Goal: Information Seeking & Learning: Find specific fact

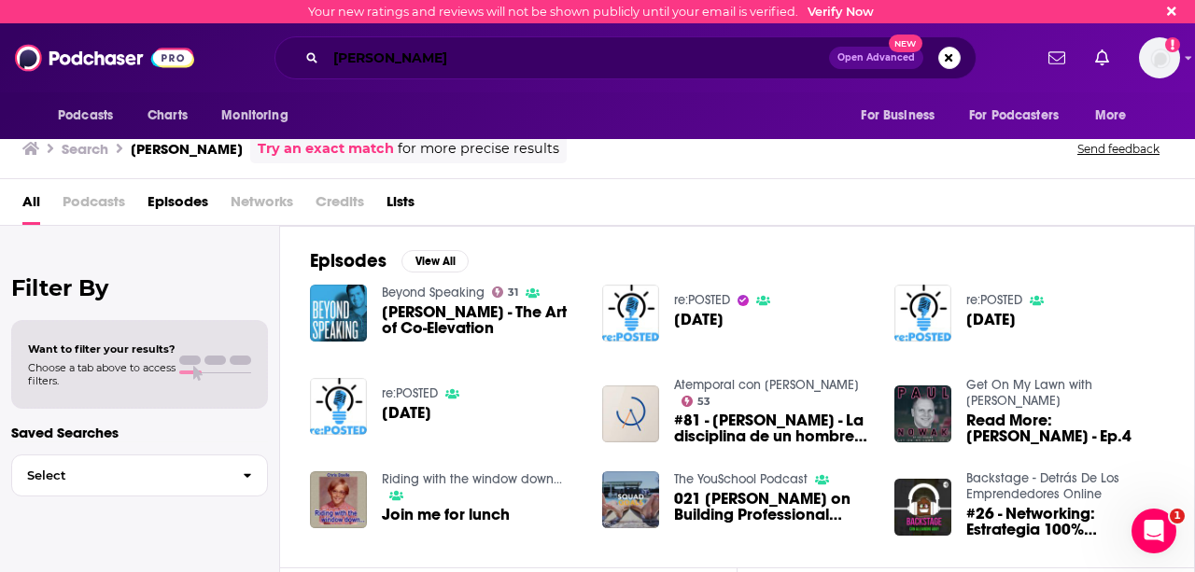
click at [406, 57] on input "[PERSON_NAME]" at bounding box center [577, 58] width 503 height 30
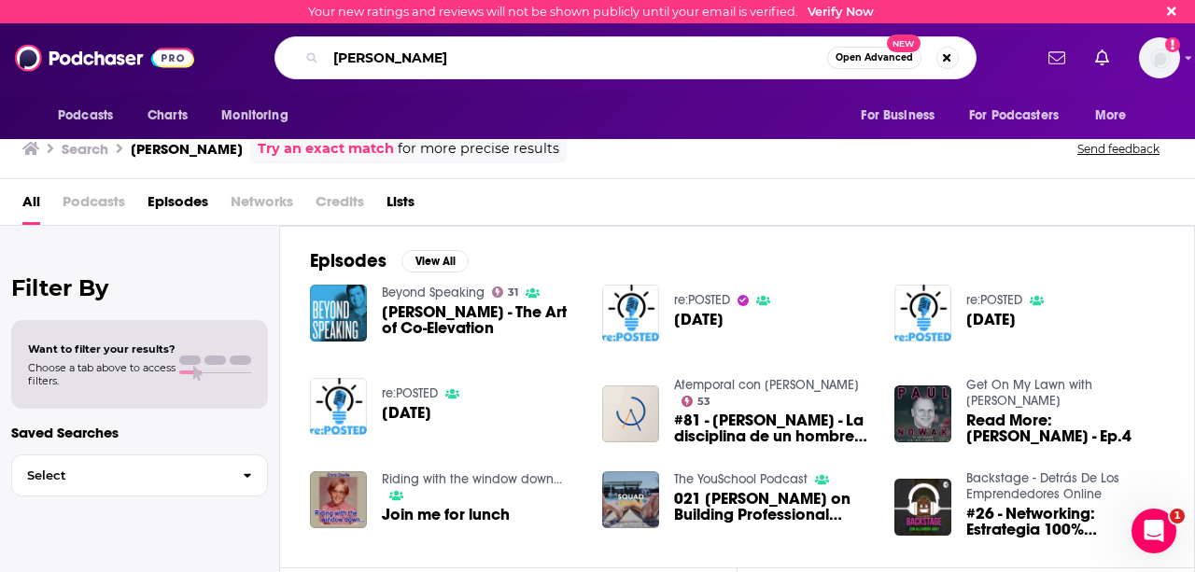
click at [766, 62] on input "[PERSON_NAME]" at bounding box center [576, 58] width 501 height 30
type input "[PERSON_NAME]"
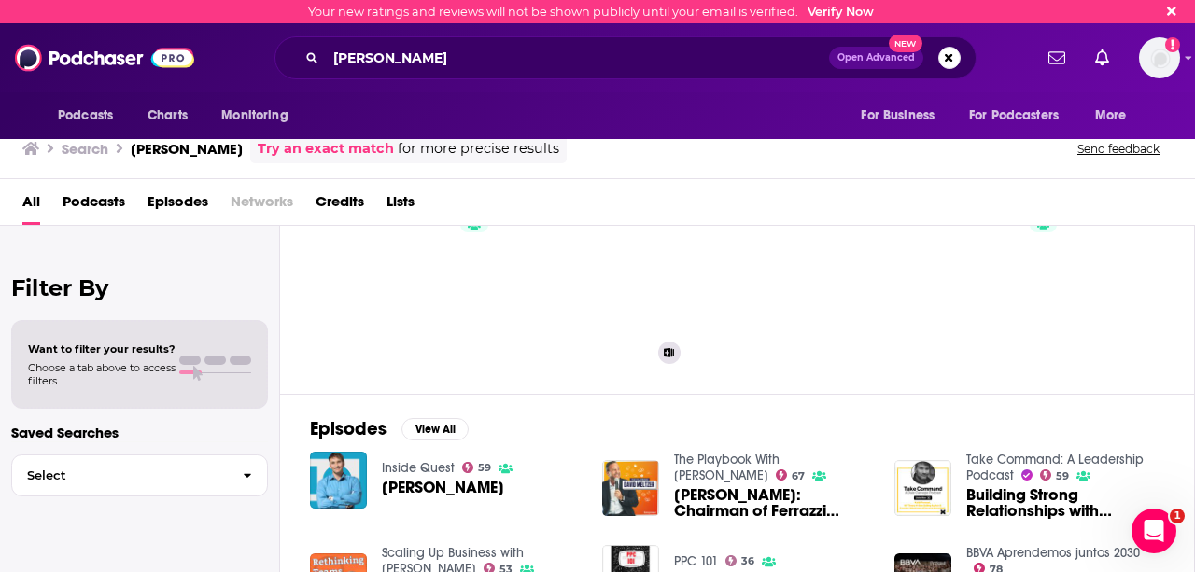
scroll to position [145, 0]
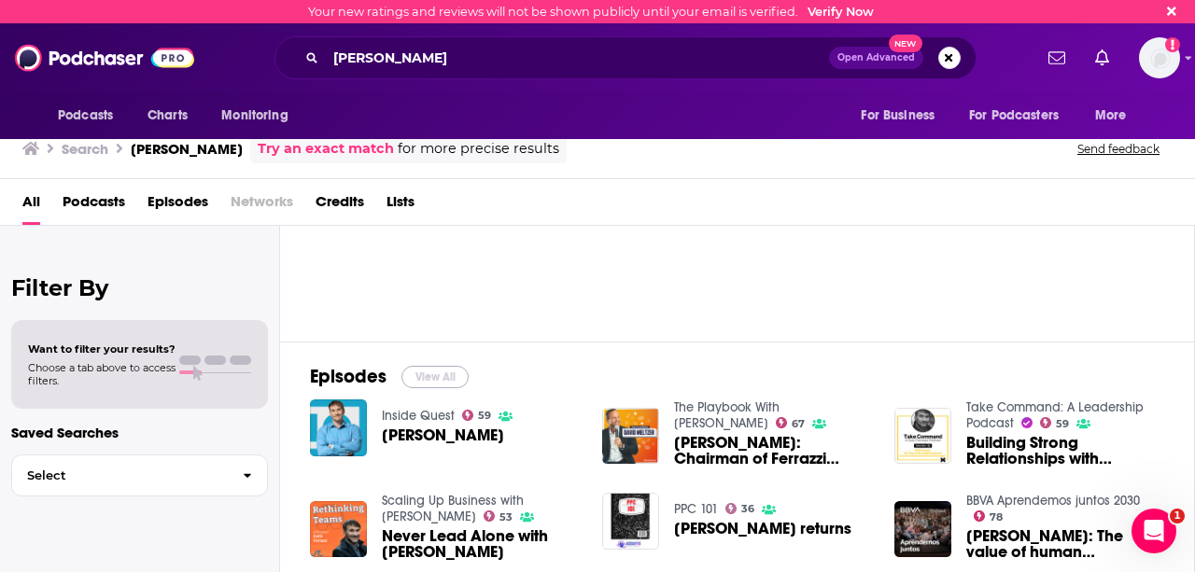
click at [439, 373] on button "View All" at bounding box center [434, 377] width 67 height 22
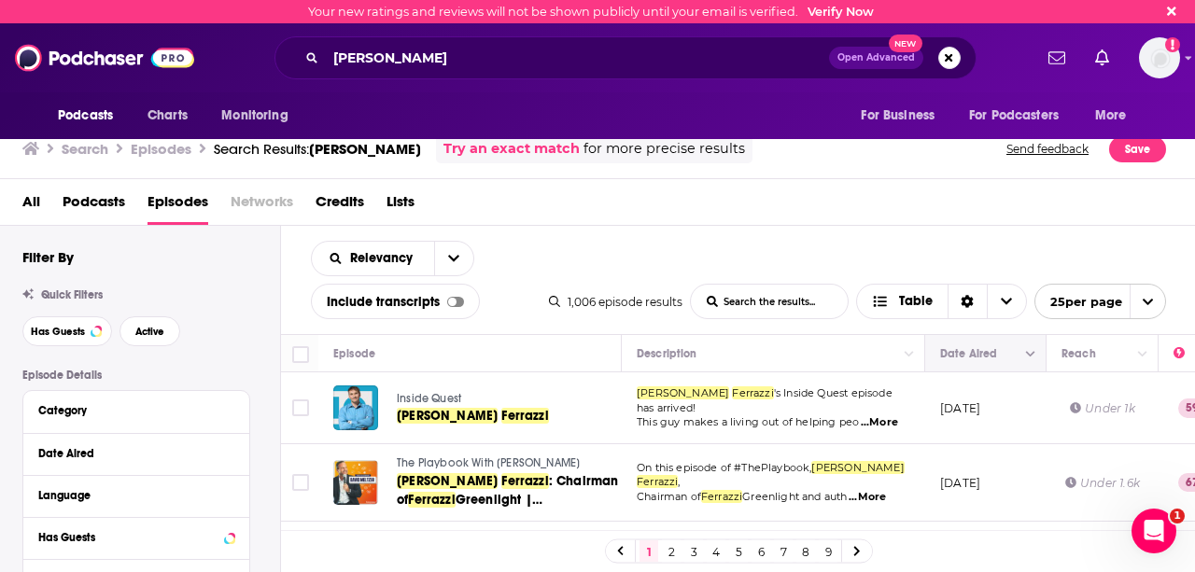
click at [967, 358] on button "Move" at bounding box center [983, 354] width 91 height 22
click at [965, 360] on button "Move" at bounding box center [983, 354] width 91 height 22
click at [1026, 355] on icon "Column Actions" at bounding box center [1030, 354] width 9 height 11
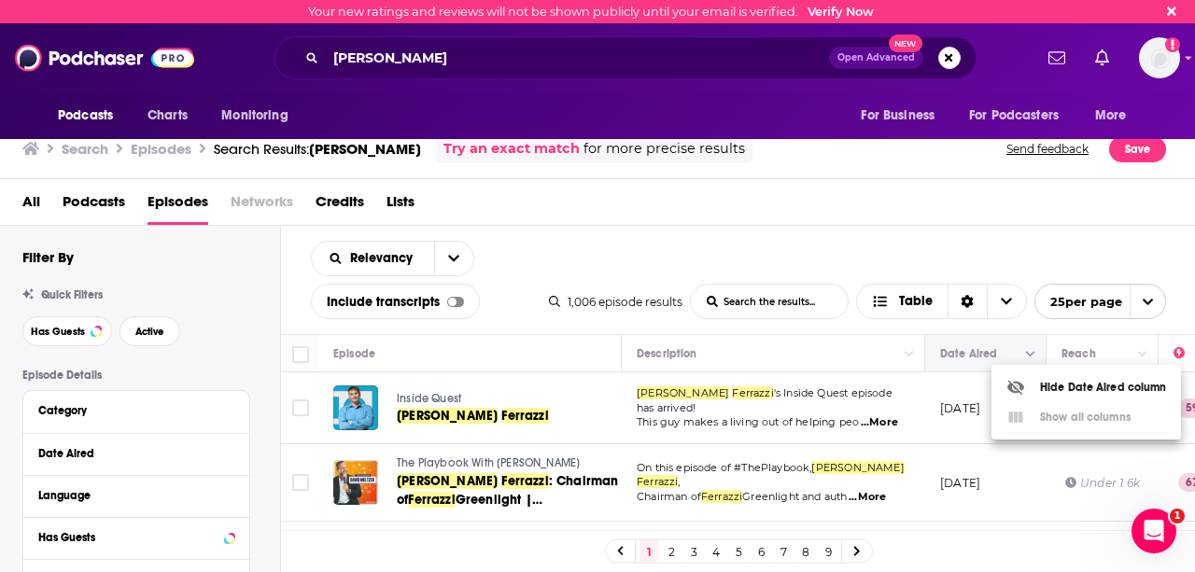
click at [1026, 355] on div at bounding box center [597, 286] width 1195 height 572
